Goal: Information Seeking & Learning: Find specific fact

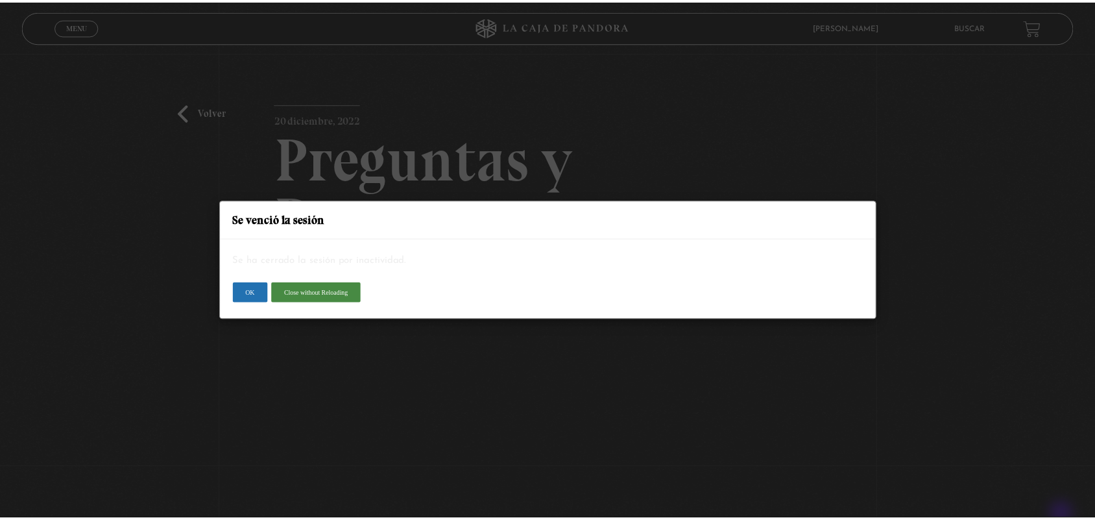
scroll to position [169, 0]
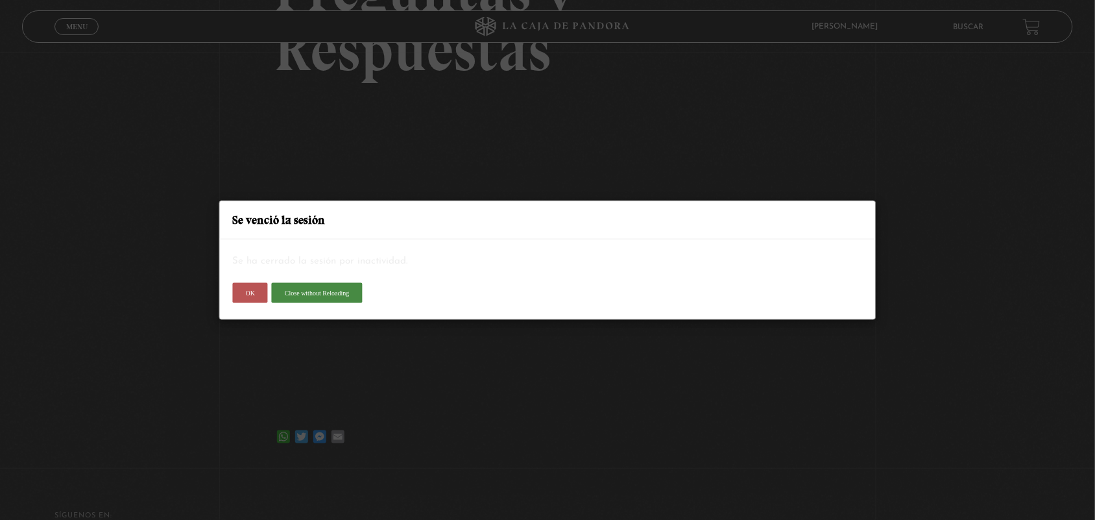
click at [248, 289] on button "OK" at bounding box center [250, 292] width 35 height 21
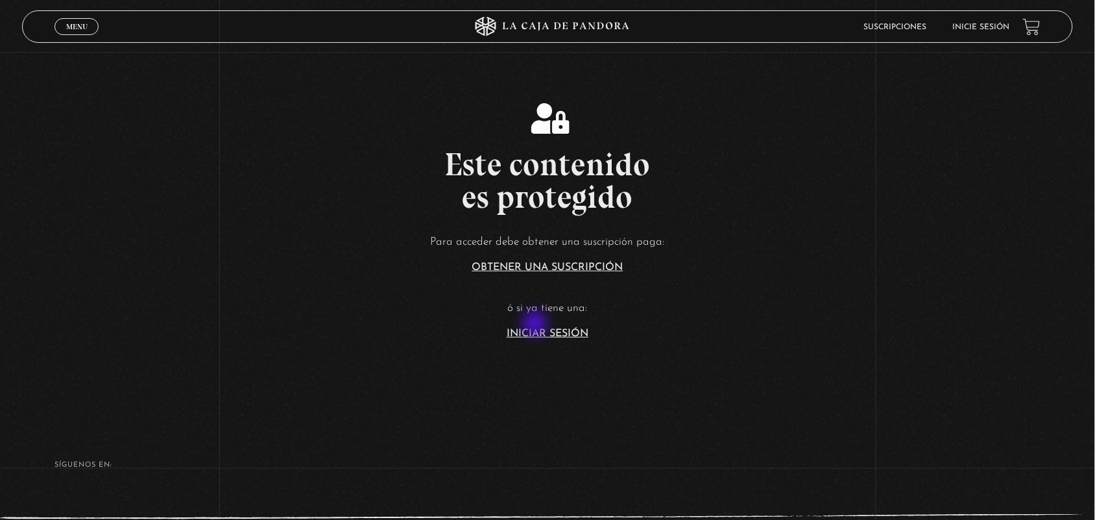
click at [537, 325] on article "Para acceder debe obtener una suscripción paga: Obtener una suscripción ó si ya…" at bounding box center [547, 285] width 1095 height 106
click at [538, 335] on link "Iniciar Sesión" at bounding box center [548, 333] width 82 height 10
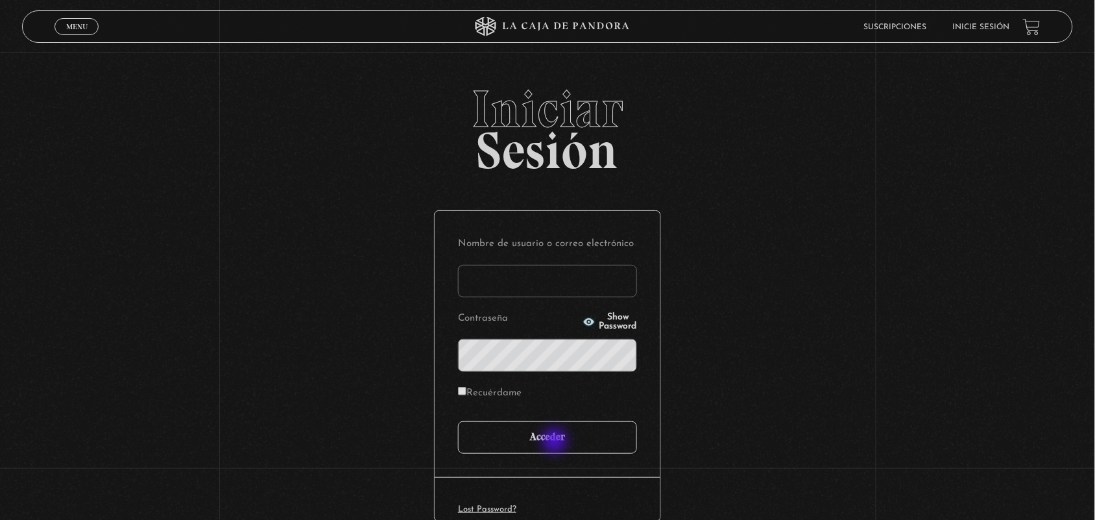
type input "ANGE-LU"
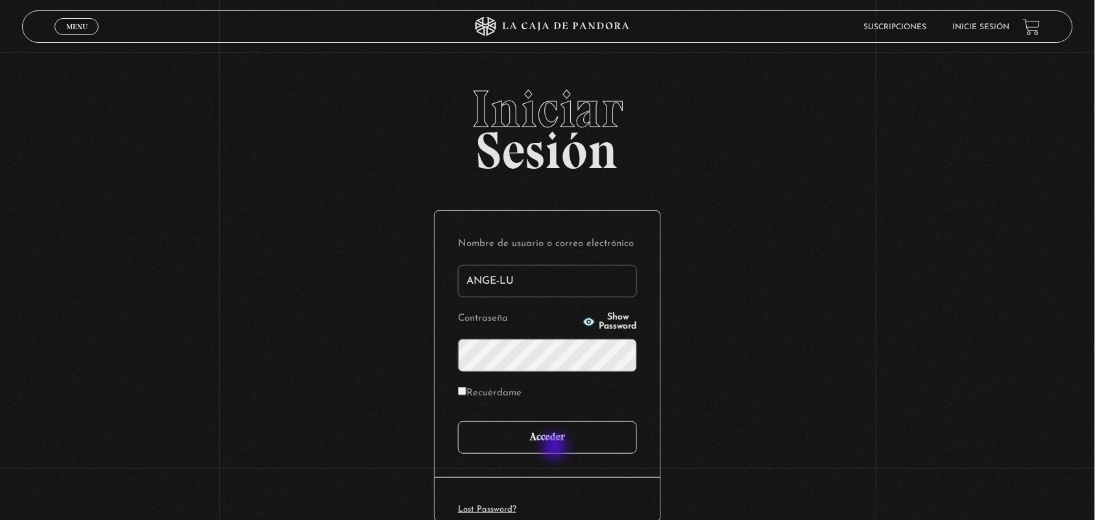
click at [556, 448] on input "Acceder" at bounding box center [547, 437] width 179 height 32
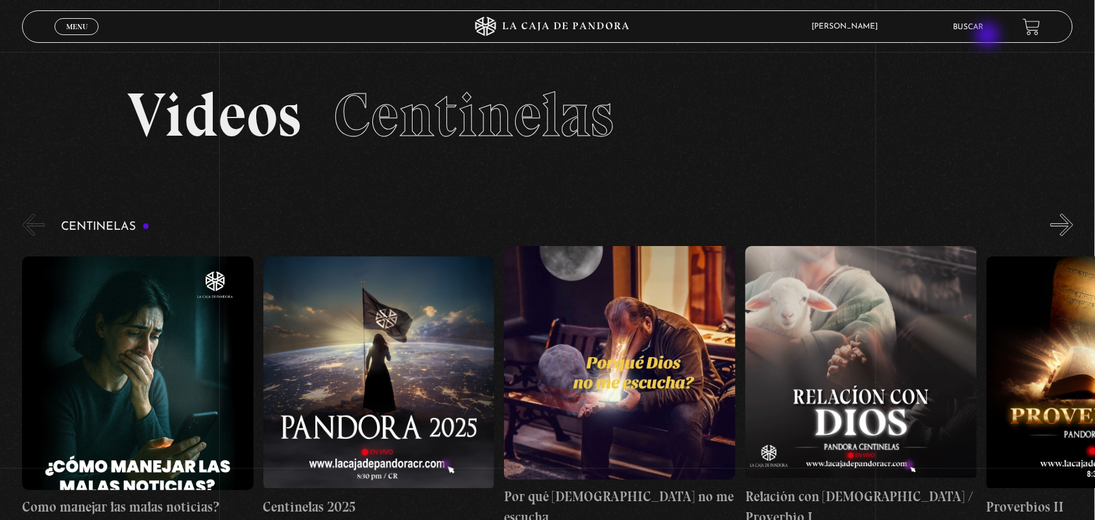
click at [984, 36] on li "Buscar" at bounding box center [969, 27] width 30 height 20
click at [972, 30] on li "Buscar" at bounding box center [969, 27] width 30 height 20
click at [967, 23] on link "Buscar" at bounding box center [969, 27] width 30 height 8
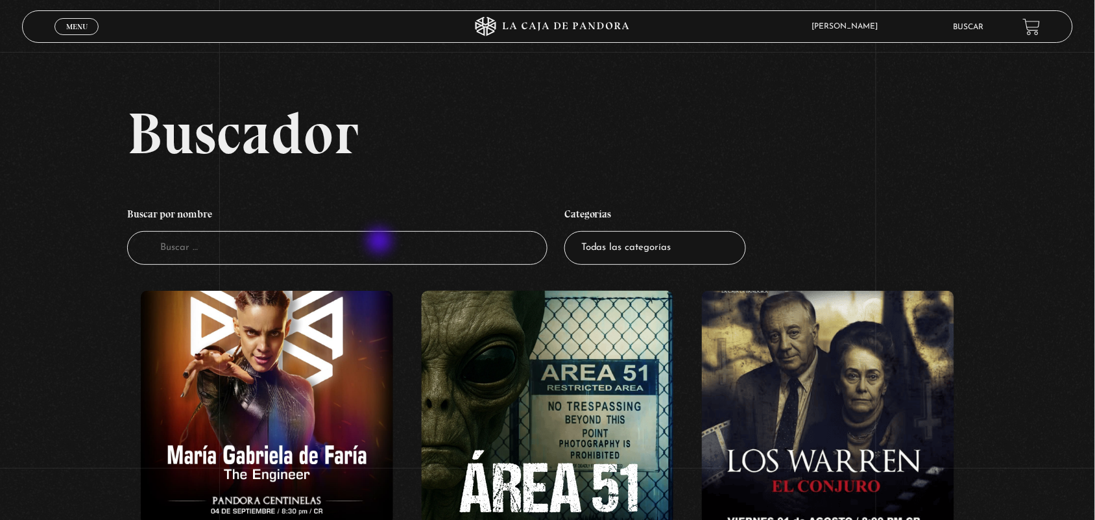
click at [381, 242] on input "Buscador" at bounding box center [337, 248] width 420 height 34
type input "E"
click at [381, 242] on input "PREGUNAS" at bounding box center [337, 248] width 420 height 34
type input "PREGU"
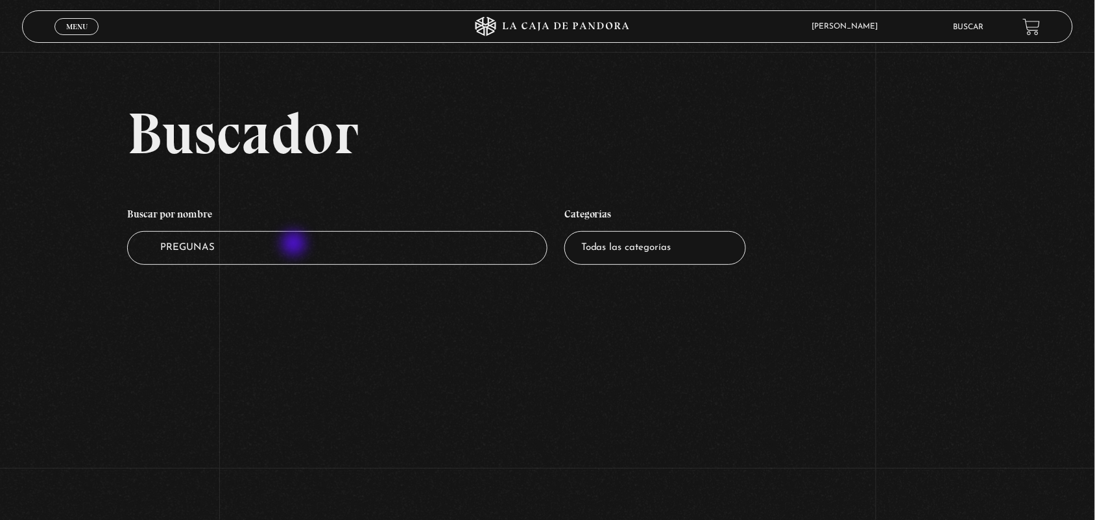
click at [295, 245] on input "PREGUNAS" at bounding box center [337, 248] width 420 height 34
type input "PREGUN"
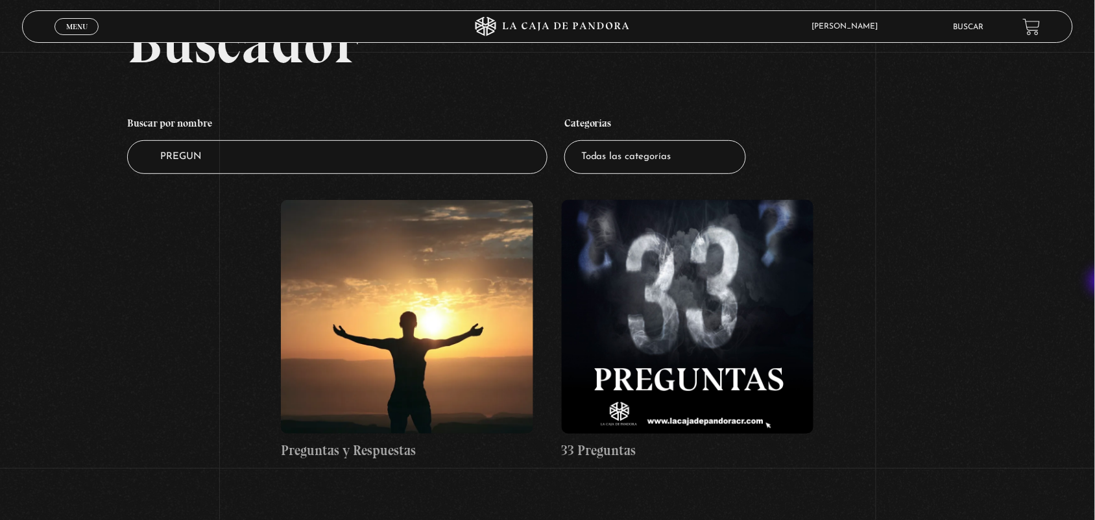
scroll to position [101, 0]
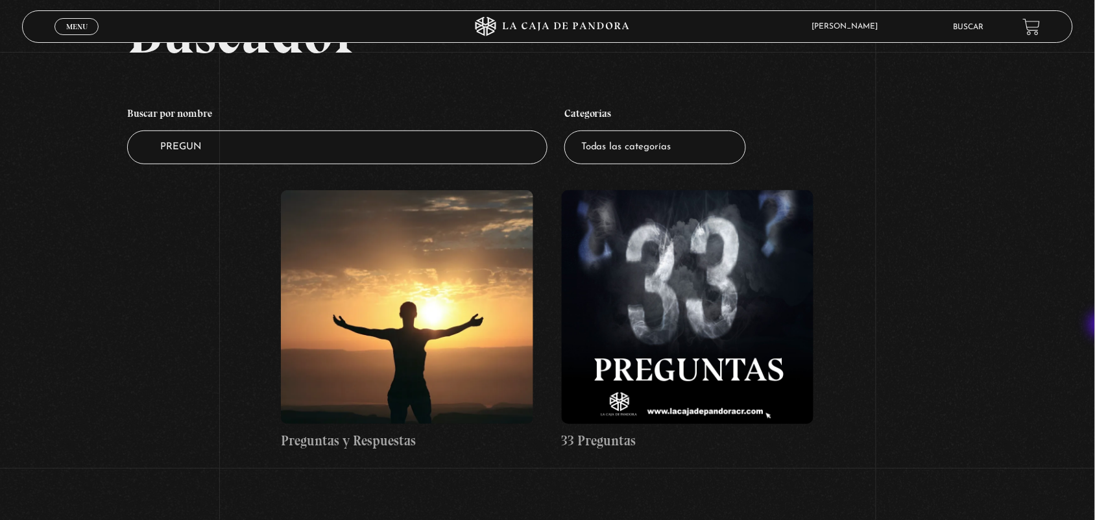
drag, startPoint x: 1104, startPoint y: 261, endPoint x: 1103, endPoint y: 326, distance: 64.9
click at [1095, 326] on html "ingresar al sitio Ver Video Más Información Solicitar Por favor coloque su disp…" at bounding box center [547, 279] width 1095 height 760
click at [291, 296] on figure at bounding box center [407, 307] width 252 height 234
